Goal: Transaction & Acquisition: Purchase product/service

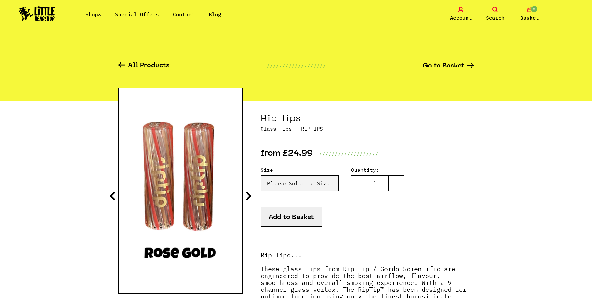
click at [37, 15] on img at bounding box center [37, 13] width 36 height 15
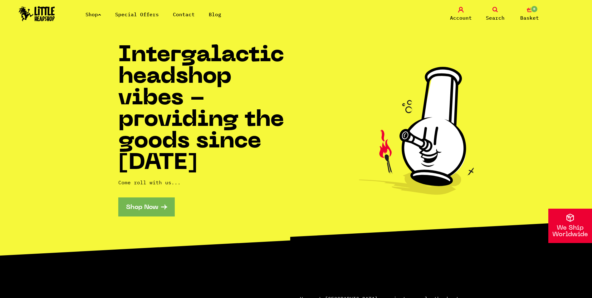
click at [38, 8] on img at bounding box center [37, 13] width 36 height 15
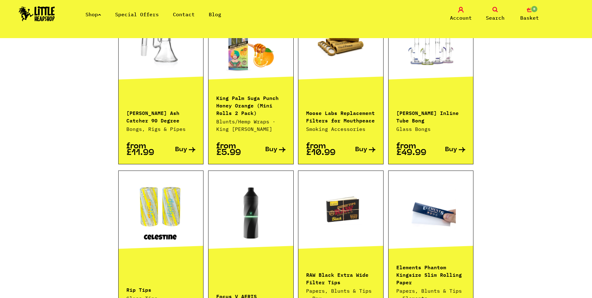
scroll to position [562, 0]
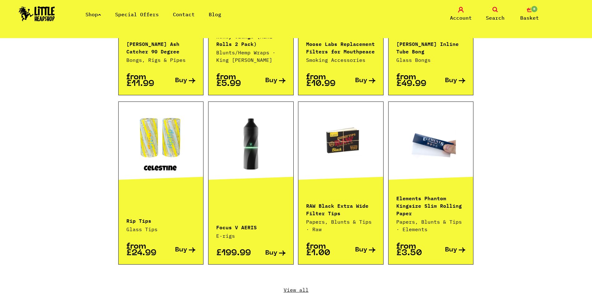
click at [297, 286] on link "View all" at bounding box center [296, 289] width 356 height 7
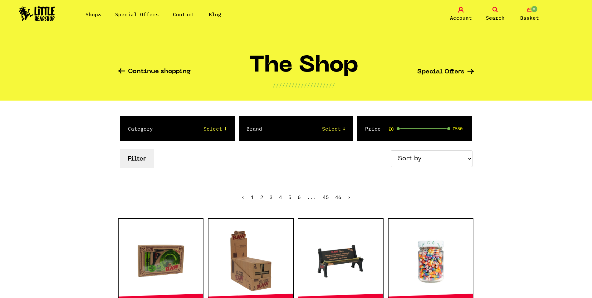
click at [440, 155] on select "Sort by Price - Low to High Price - High to Low Newest Products" at bounding box center [432, 158] width 82 height 17
select select "newest"
click at [392, 150] on select "Sort by Price - Low to High Price - High to Low Newest Products" at bounding box center [432, 158] width 82 height 17
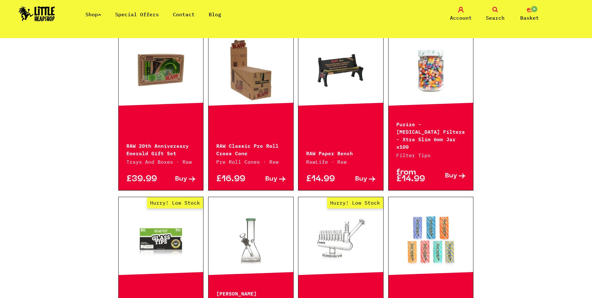
scroll to position [156, 0]
